Goal: Task Accomplishment & Management: Manage account settings

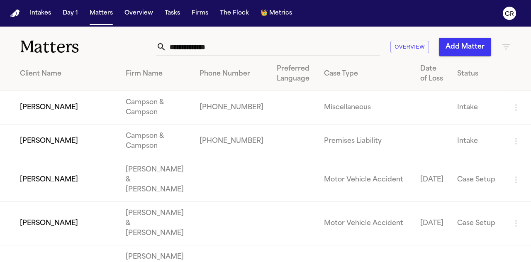
click at [236, 48] on input "text" at bounding box center [273, 47] width 214 height 18
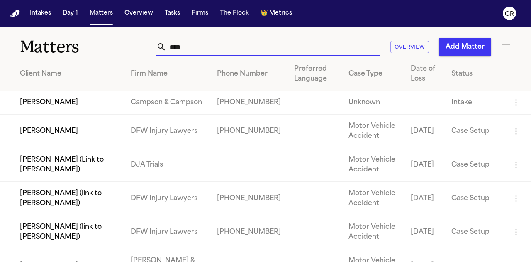
click at [204, 45] on input "****" at bounding box center [273, 47] width 214 height 18
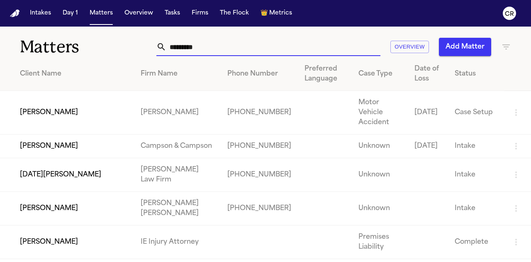
click at [220, 53] on input "*********" at bounding box center [273, 47] width 214 height 18
type input "*********"
